Goal: Task Accomplishment & Management: Use online tool/utility

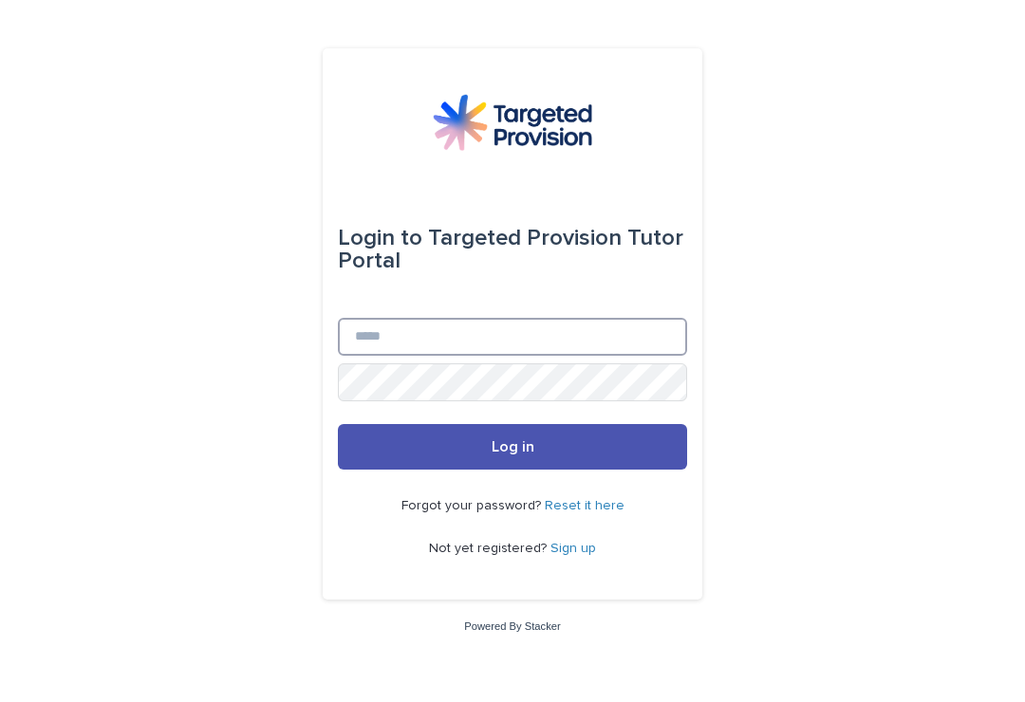
click at [411, 356] on input "Email" at bounding box center [512, 337] width 349 height 38
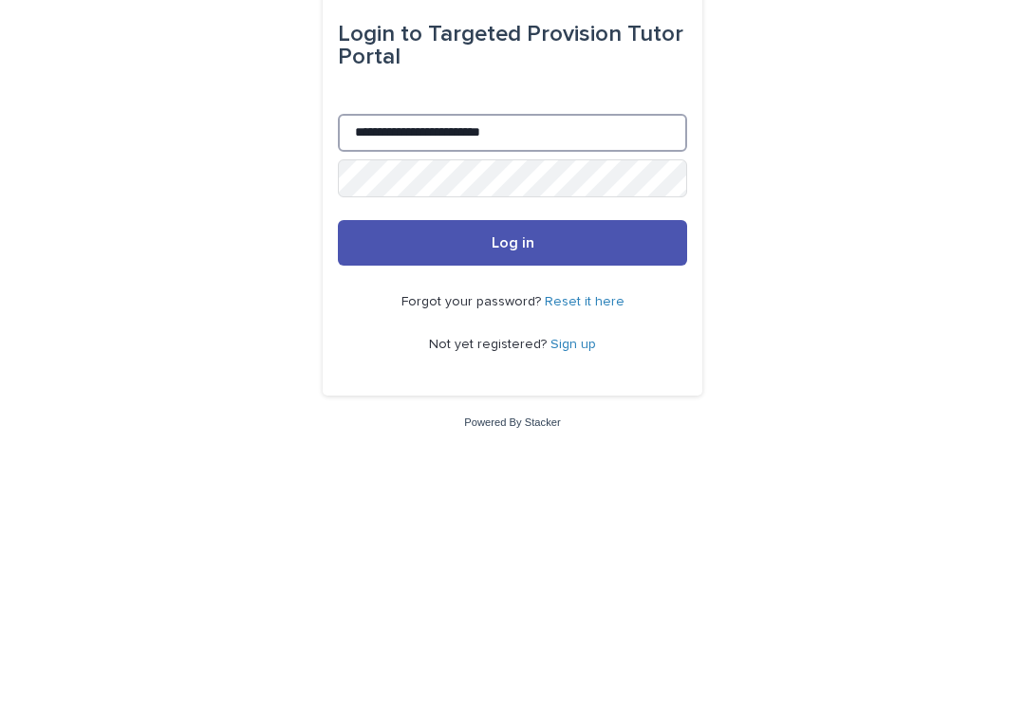
type input "**********"
click at [462, 424] on button "Log in" at bounding box center [512, 447] width 349 height 46
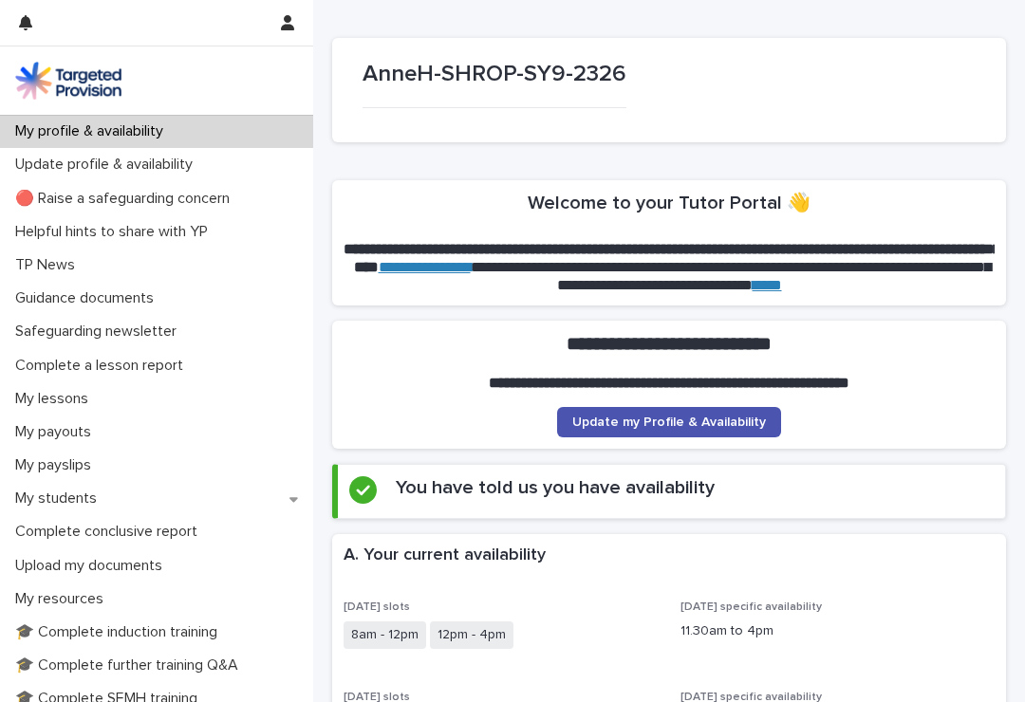
click at [89, 496] on p "My students" at bounding box center [60, 499] width 104 height 18
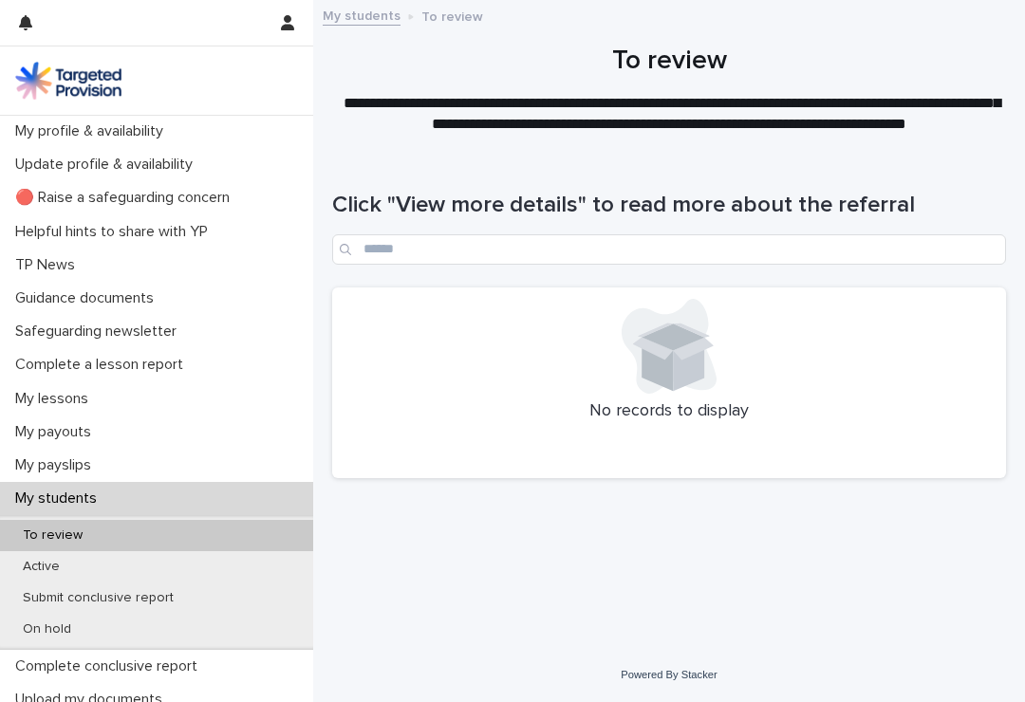
click at [179, 557] on div "Active" at bounding box center [156, 567] width 313 height 31
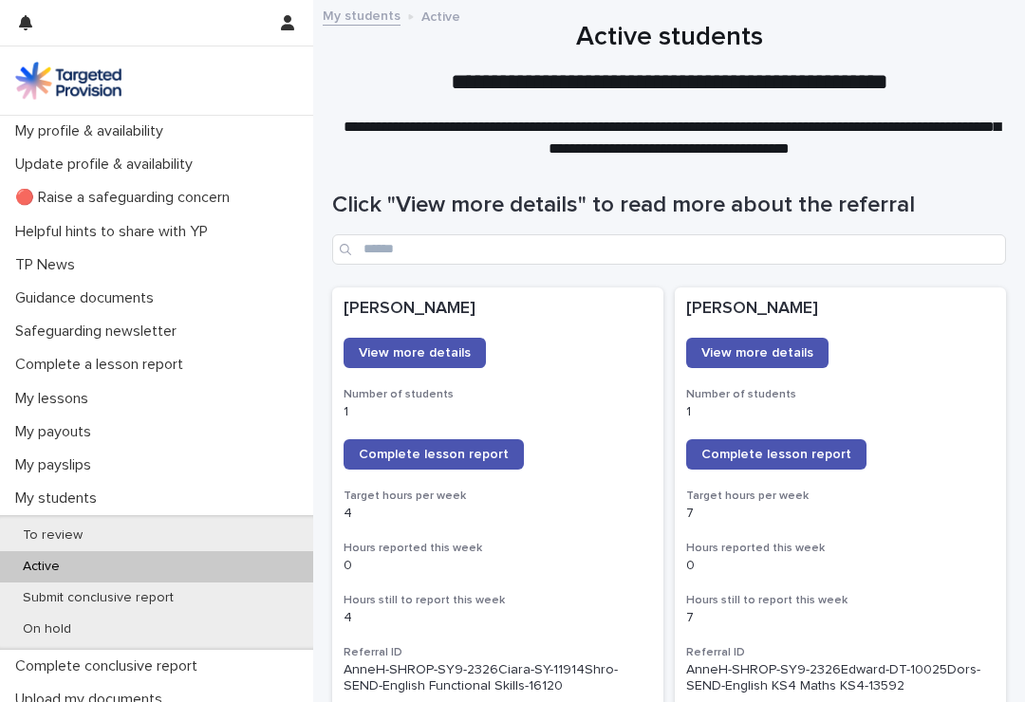
click at [785, 454] on span "Complete lesson report" at bounding box center [777, 454] width 150 height 13
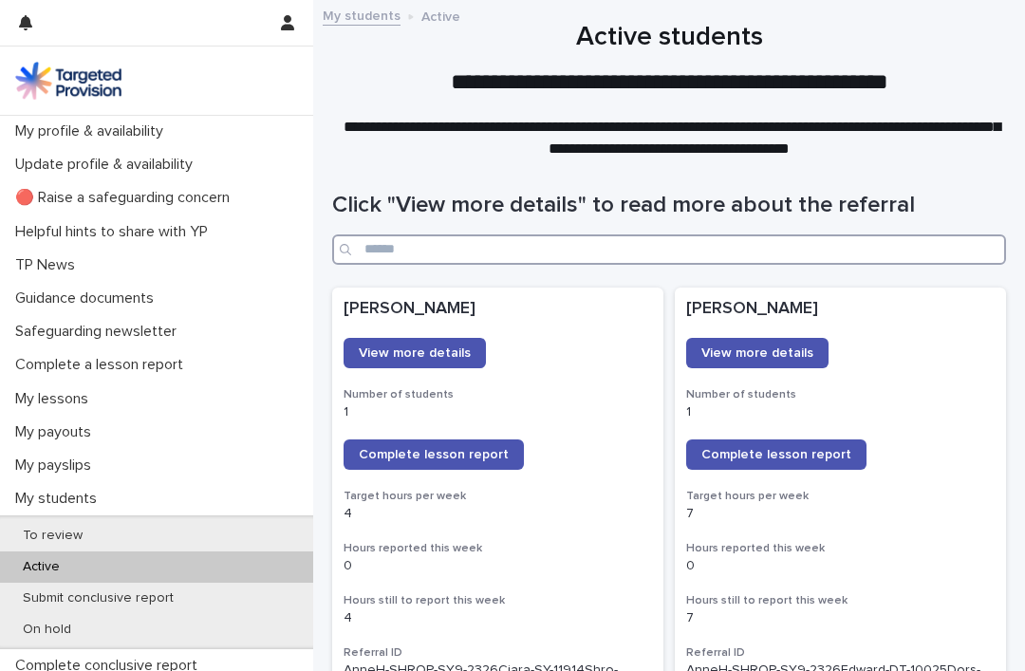
click at [600, 239] on input "Search" at bounding box center [669, 249] width 674 height 30
click at [276, 33] on button "button" at bounding box center [288, 23] width 36 height 46
click at [229, 82] on p "Log Out" at bounding box center [233, 81] width 120 height 32
